Goal: Browse casually: Explore the website without a specific task or goal

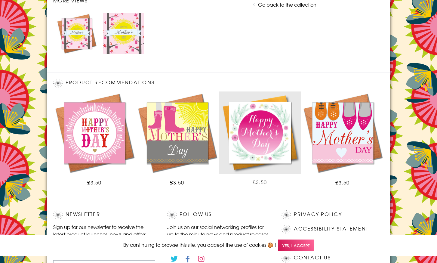
scroll to position [357, 0]
